Goal: Task Accomplishment & Management: Manage account settings

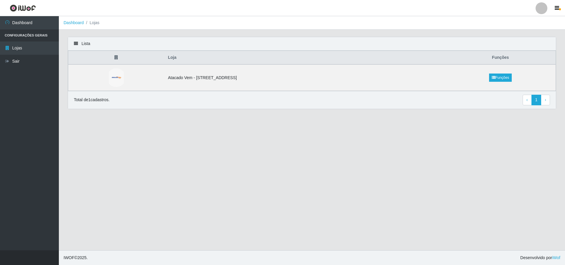
click at [37, 68] on ul "Dashboard Configurações Gerais Lojas Sair" at bounding box center [29, 133] width 59 height 234
click at [35, 61] on link "Sair" at bounding box center [29, 61] width 59 height 13
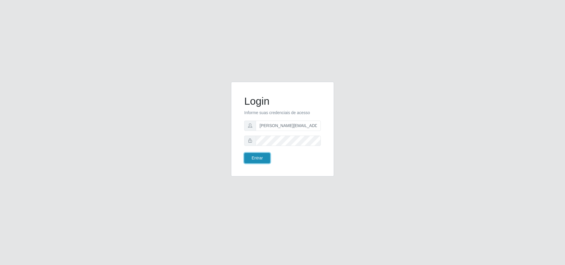
click at [268, 162] on button "Entrar" at bounding box center [257, 158] width 26 height 10
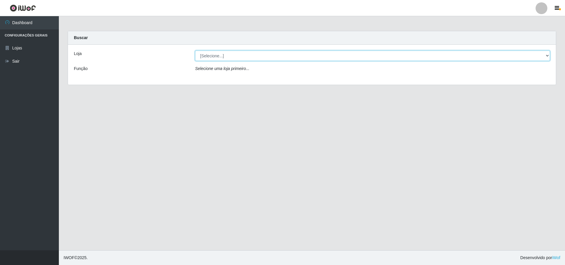
click at [254, 55] on select "[Selecione...] Atacado Vem - [STREET_ADDRESS]" at bounding box center [372, 56] width 355 height 10
select select "461"
click at [195, 51] on select "[Selecione...] Atacado Vem - [STREET_ADDRESS]" at bounding box center [372, 56] width 355 height 10
